Goal: Task Accomplishment & Management: Complete application form

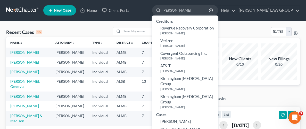
type input "[PERSON_NAME]"
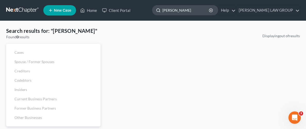
click at [210, 10] on input "[PERSON_NAME]" at bounding box center [185, 10] width 47 height 10
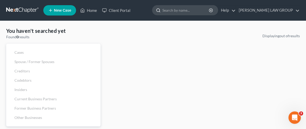
click at [201, 12] on input "search" at bounding box center [185, 10] width 47 height 10
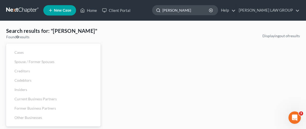
click at [200, 9] on input "[PERSON_NAME]" at bounding box center [185, 10] width 47 height 10
click at [206, 10] on input "[PERSON_NAME]" at bounding box center [185, 10] width 47 height 10
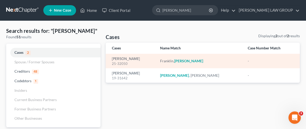
type input "[PERSON_NAME]"
click at [188, 61] on em "[PERSON_NAME]" at bounding box center [188, 60] width 29 height 4
click at [122, 57] on link "[PERSON_NAME]" at bounding box center [126, 59] width 28 height 4
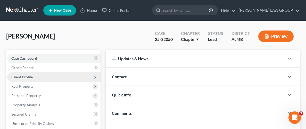
click at [27, 75] on span "Client Profile" at bounding box center [21, 76] width 21 height 4
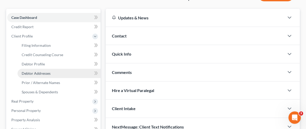
scroll to position [44, 0]
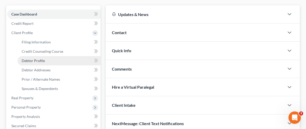
click at [35, 59] on span "Debtor Profile" at bounding box center [33, 60] width 23 height 4
select select "0"
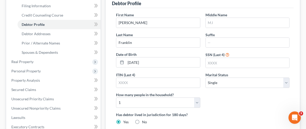
scroll to position [81, 0]
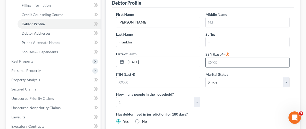
click at [221, 61] on input "text" at bounding box center [247, 62] width 83 height 10
type input "8925"
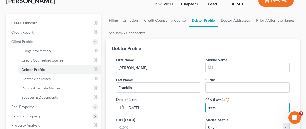
scroll to position [32, 0]
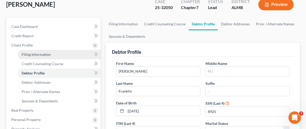
click at [36, 55] on span "Filing Information" at bounding box center [36, 54] width 29 height 4
select select "1"
select select "0"
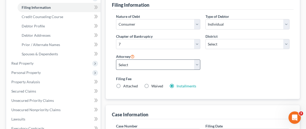
scroll to position [79, 0]
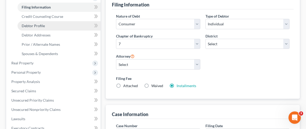
click at [31, 22] on link "Debtor Profile" at bounding box center [59, 25] width 83 height 9
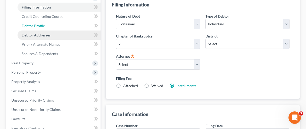
select select "0"
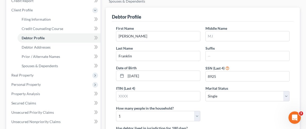
scroll to position [89, 0]
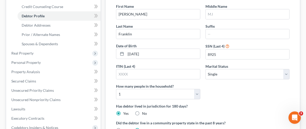
click at [223, 98] on div "First Name [PERSON_NAME] Middle Name Last Name [PERSON_NAME] Date of Birth [DEM…" at bounding box center [202, 53] width 179 height 99
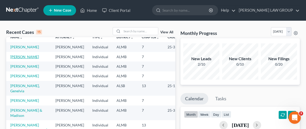
scroll to position [8, 0]
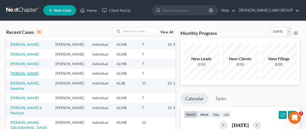
click at [25, 72] on link "[PERSON_NAME]" at bounding box center [24, 73] width 29 height 4
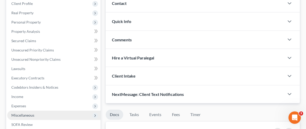
scroll to position [91, 0]
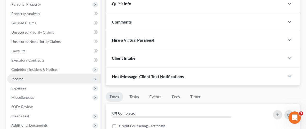
click at [18, 79] on span "Income" at bounding box center [17, 78] width 12 height 4
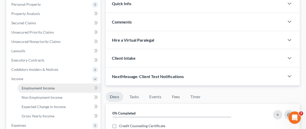
click at [39, 87] on span "Employment Income" at bounding box center [38, 88] width 33 height 4
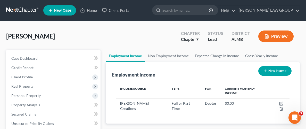
scroll to position [86, 183]
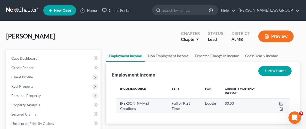
click at [269, 99] on td at bounding box center [279, 105] width 21 height 15
click at [279, 101] on icon "button" at bounding box center [281, 103] width 4 height 4
select select "0"
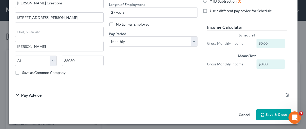
scroll to position [52, 0]
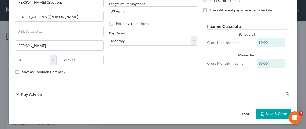
click at [32, 93] on span "Pay Advice" at bounding box center [31, 93] width 21 height 5
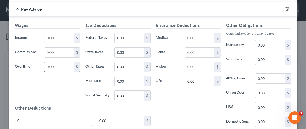
scroll to position [129, 0]
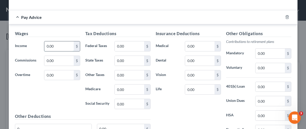
click at [66, 45] on input "0.00" at bounding box center [58, 46] width 29 height 10
type input "2,400"
click at [73, 104] on div "Wages Income * 2,400 $ Commissions 0.00 $ Overtime 0.00 $" at bounding box center [47, 71] width 70 height 82
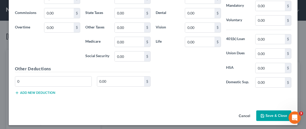
scroll to position [177, 0]
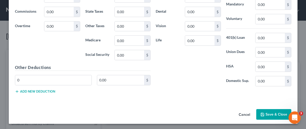
click at [274, 112] on button "Save & Close" at bounding box center [273, 114] width 35 height 11
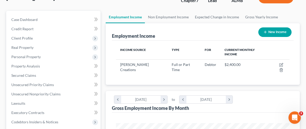
scroll to position [16, 0]
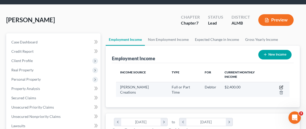
click at [279, 85] on icon "button" at bounding box center [281, 87] width 4 height 4
select select "0"
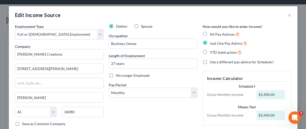
click at [149, 108] on div "Debtor Spouse Occupation Business Owner Length of Employment 27 years No Longer…" at bounding box center [153, 77] width 94 height 106
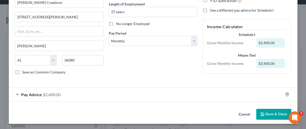
scroll to position [52, 0]
click at [279, 112] on button "Save & Close" at bounding box center [273, 113] width 35 height 11
